Goal: Task Accomplishment & Management: Use online tool/utility

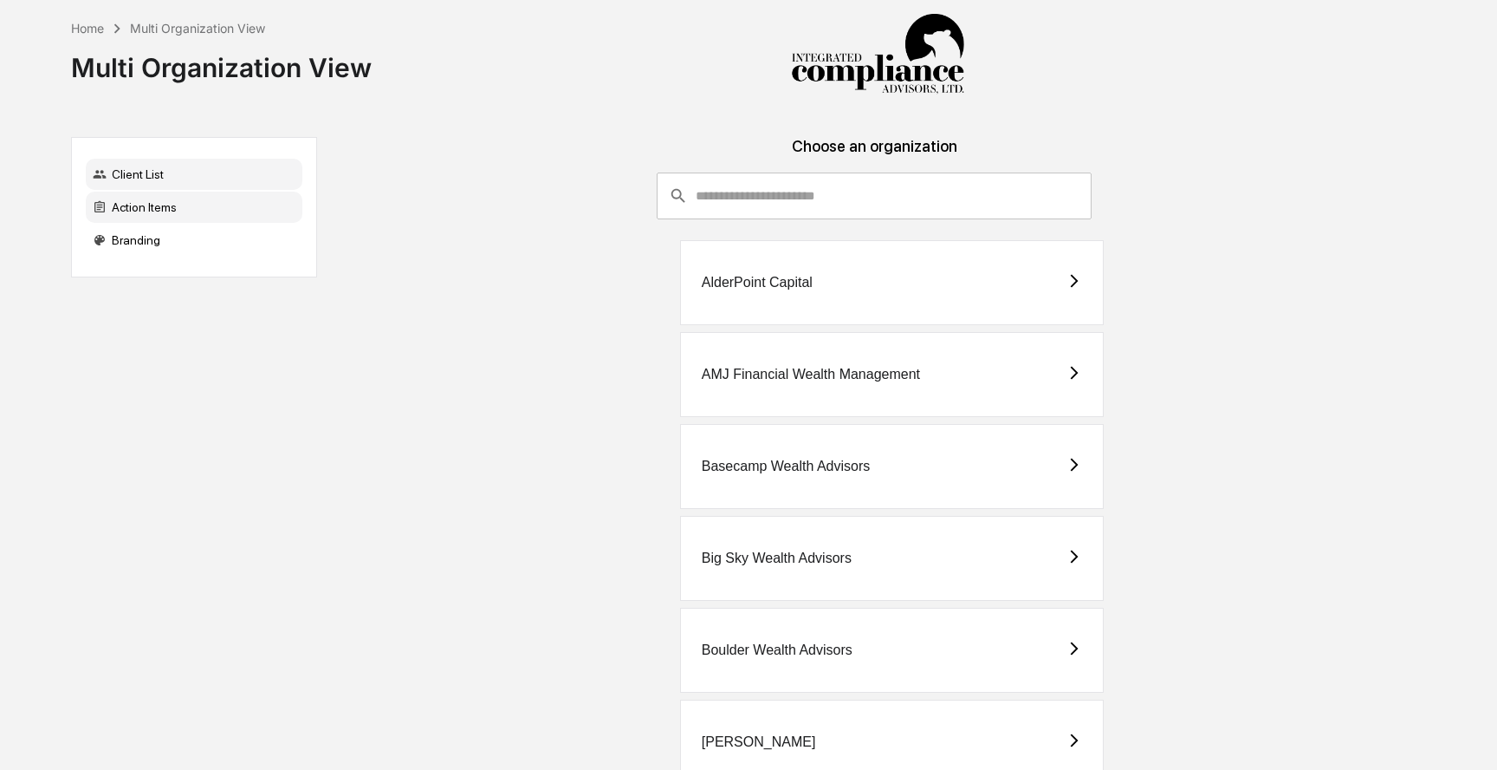
click at [181, 213] on div "Action Items" at bounding box center [194, 207] width 217 height 31
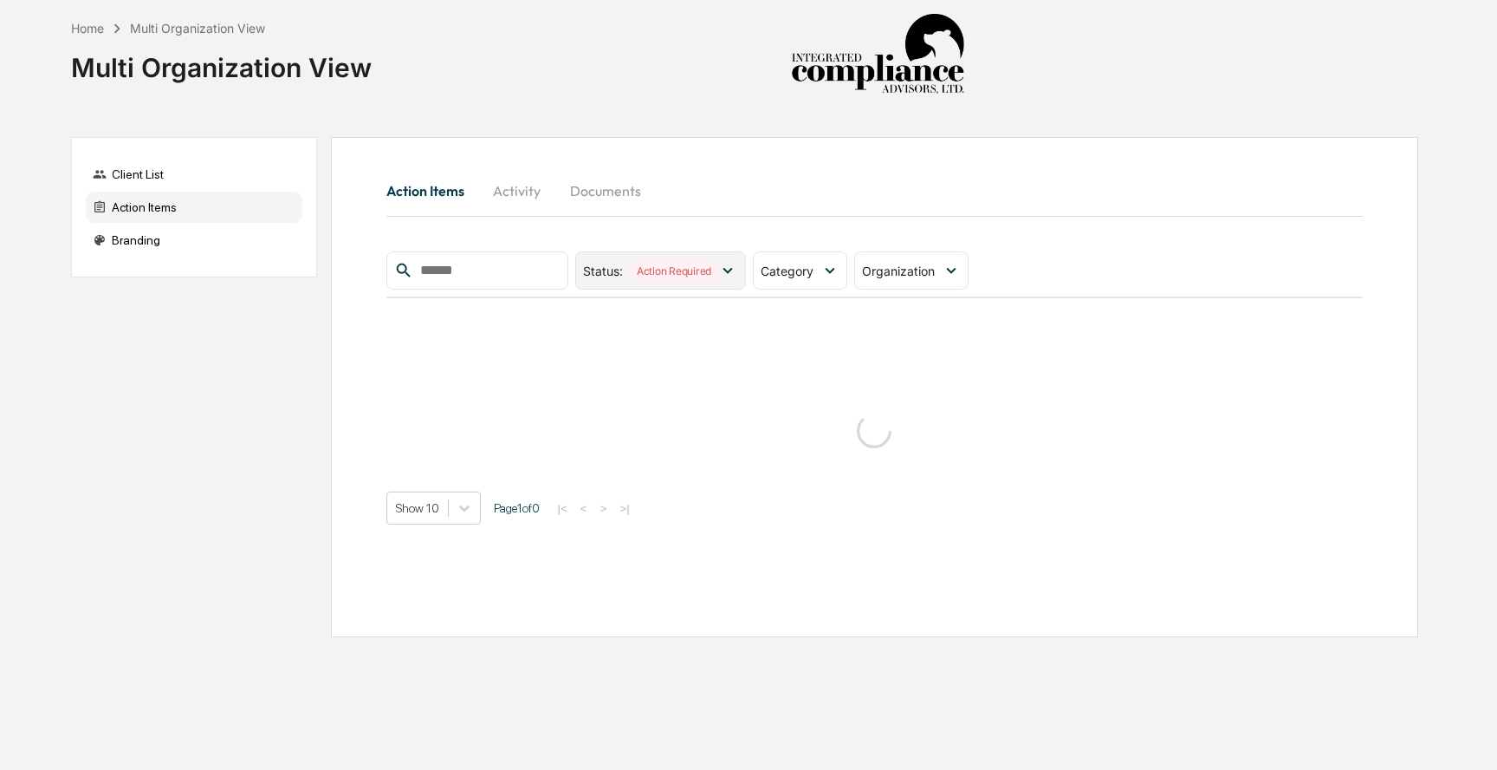
click at [718, 267] on div "Action Required" at bounding box center [674, 271] width 88 height 20
click at [822, 258] on div "Category" at bounding box center [800, 270] width 94 height 38
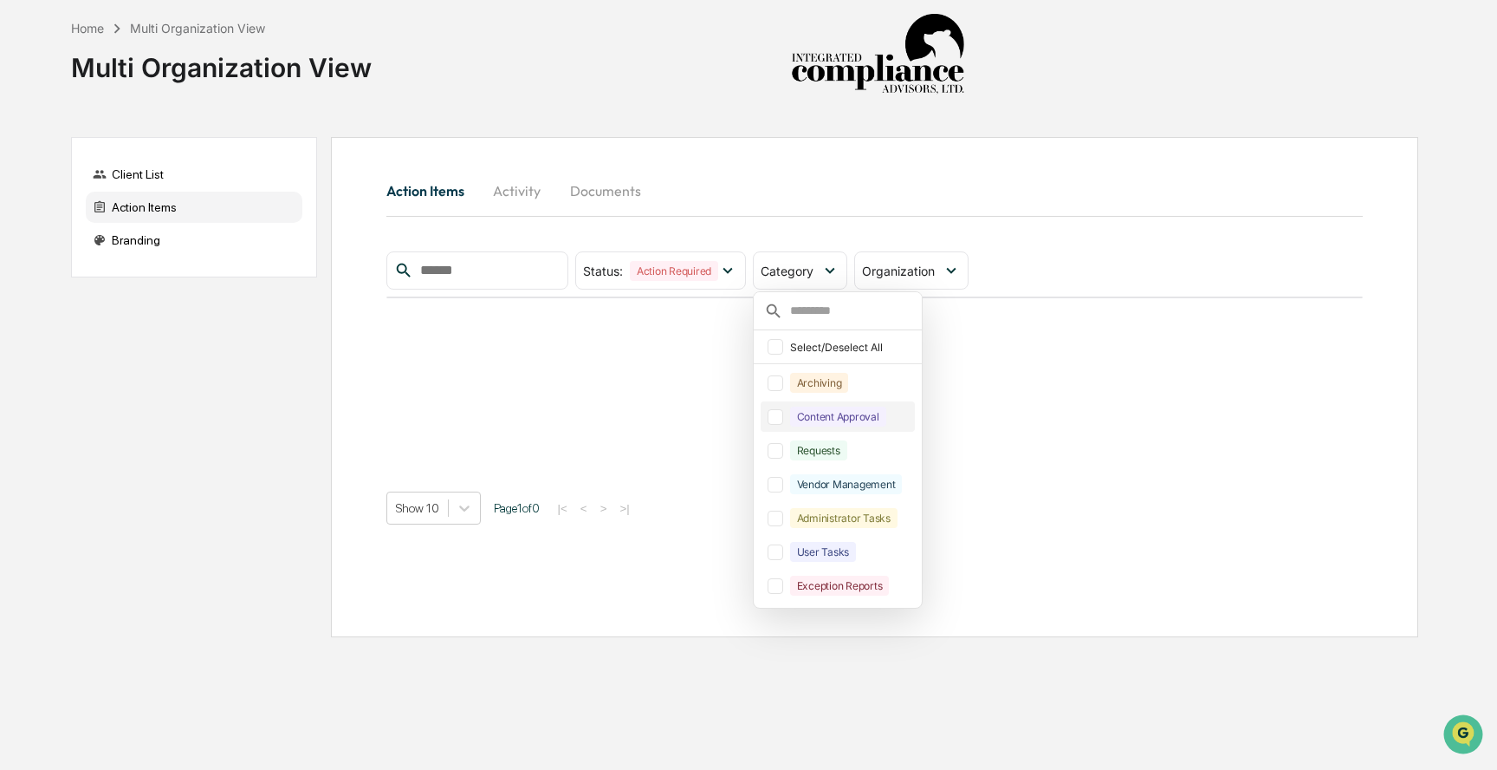
click at [783, 424] on div at bounding box center [776, 417] width 16 height 16
click at [783, 453] on div at bounding box center [776, 451] width 16 height 16
click at [1081, 205] on div "Action Items Activity Documents" at bounding box center [874, 191] width 977 height 42
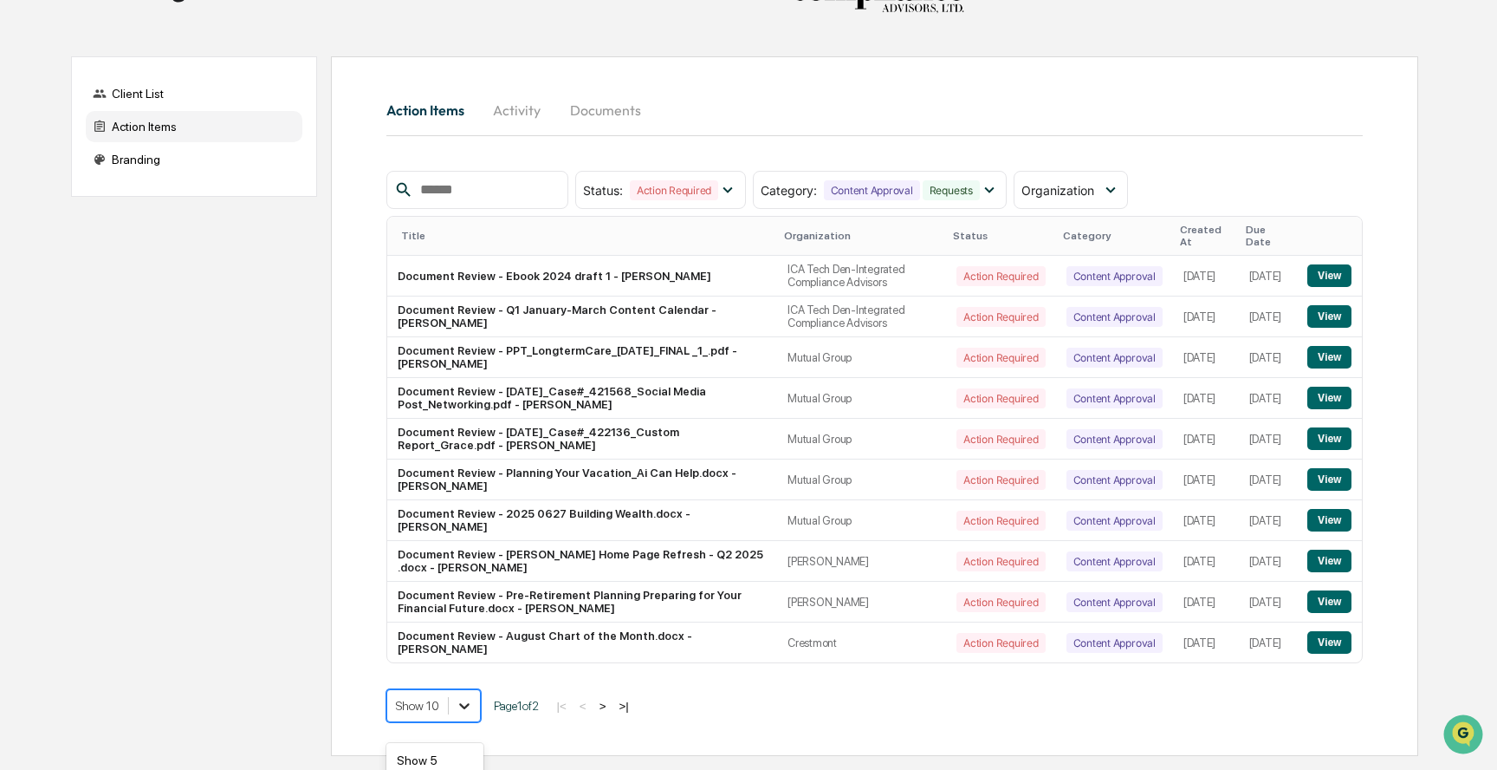
scroll to position [202, 0]
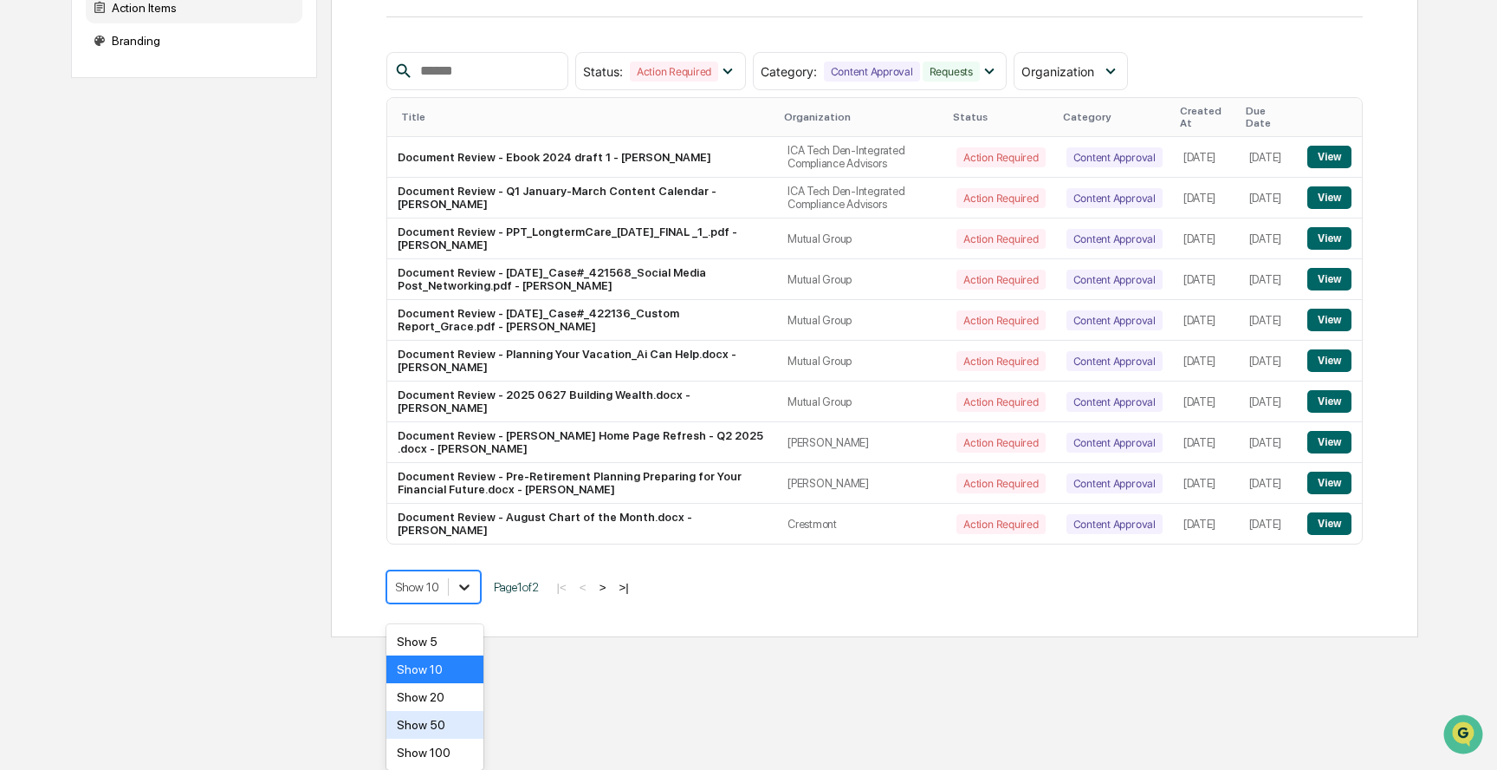
click at [459, 637] on body "Home Multi Organization View Multi Organization View Client List Action Items B…" at bounding box center [748, 219] width 1497 height 836
click at [459, 725] on div "Show 50" at bounding box center [435, 725] width 98 height 28
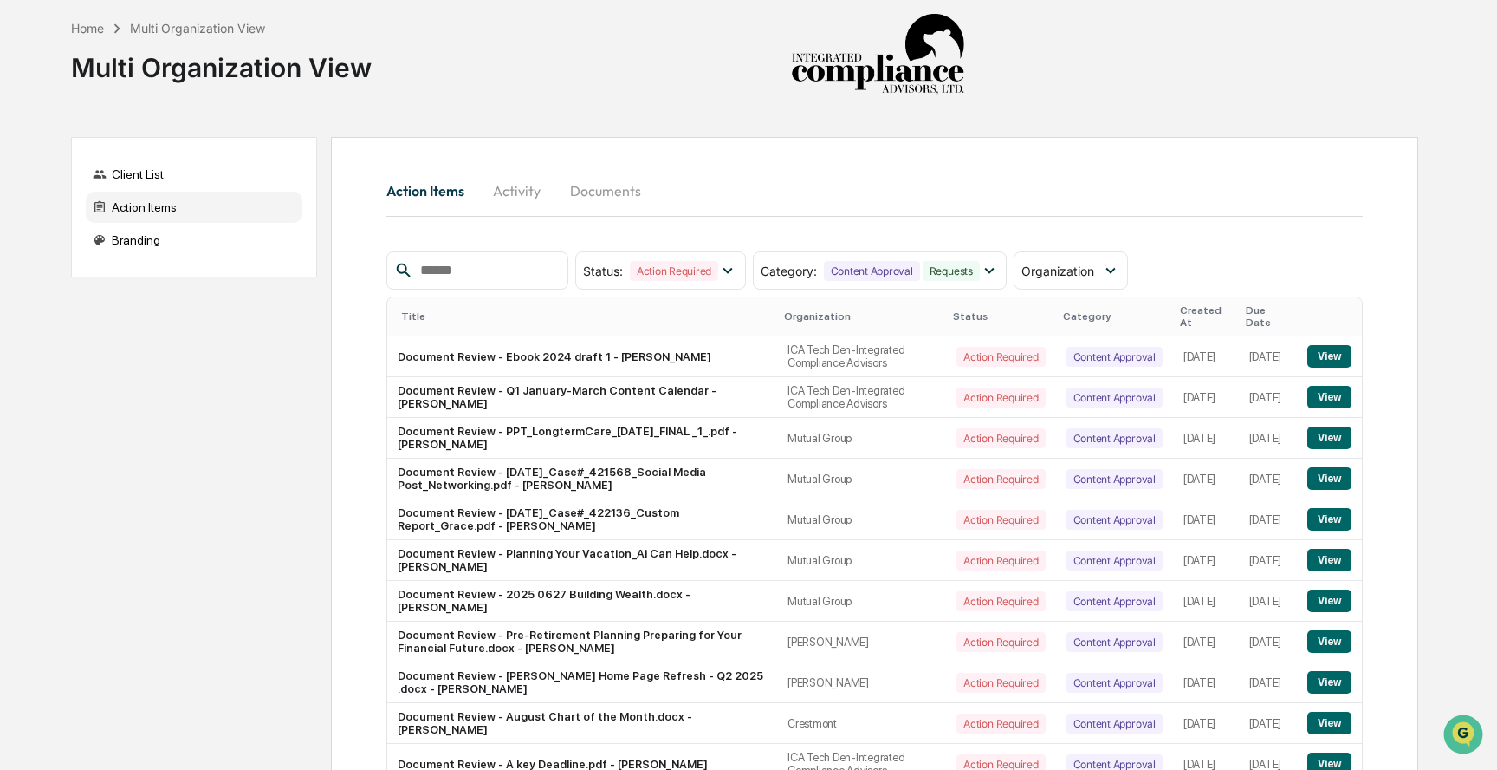
scroll to position [257, 0]
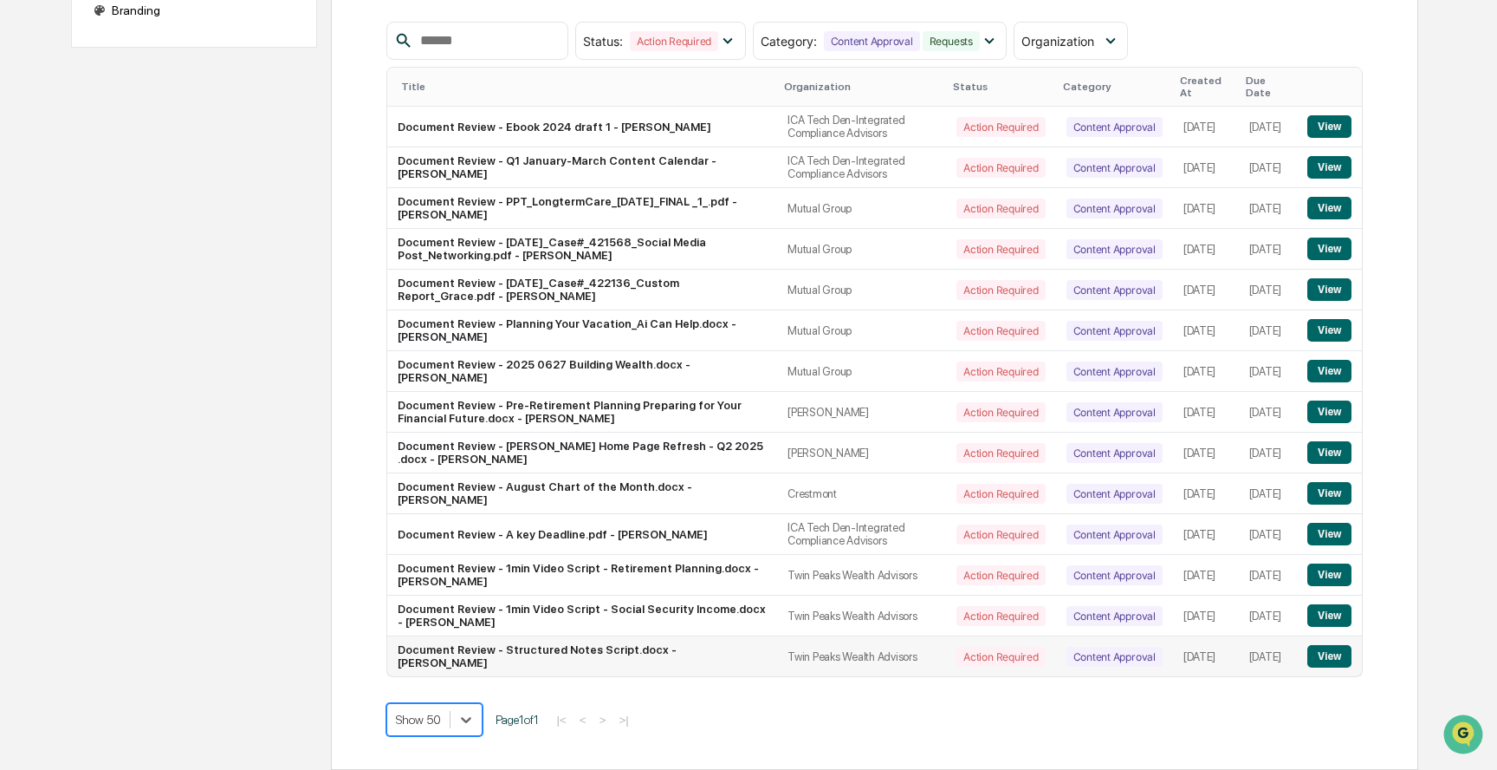
click at [1327, 663] on button "View" at bounding box center [1330, 656] width 44 height 23
